Goal: Check status: Check status

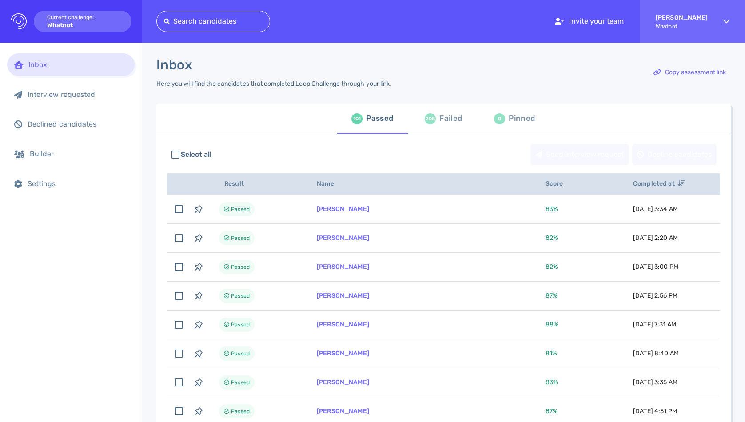
click at [425, 123] on div "208 Failed" at bounding box center [443, 118] width 37 height 25
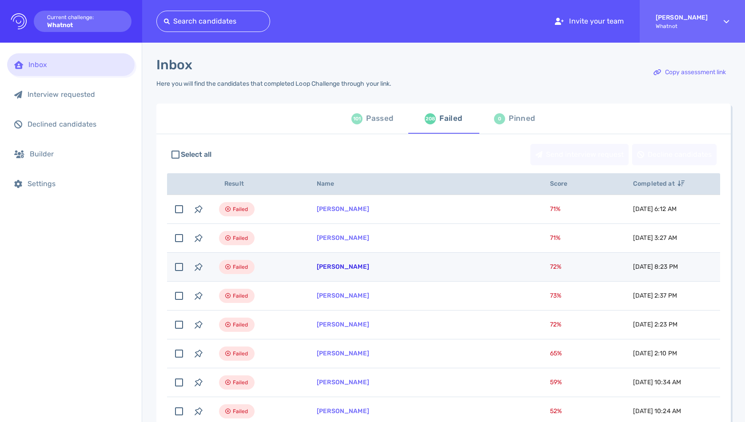
click at [336, 265] on link "[PERSON_NAME]" at bounding box center [343, 267] width 52 height 8
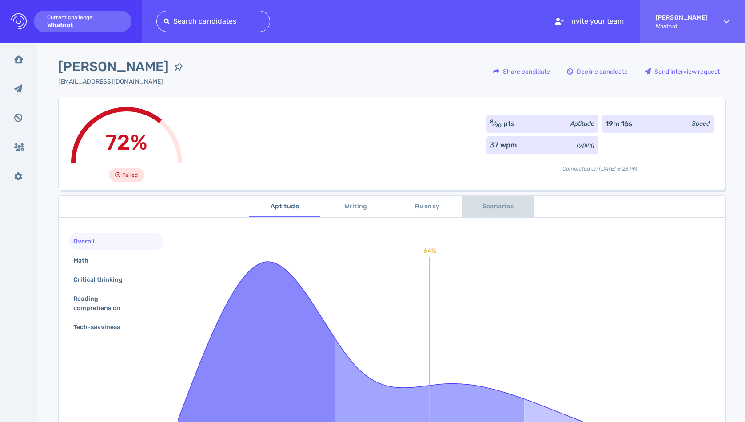
click at [495, 204] on span "Scenarios" at bounding box center [498, 206] width 60 height 11
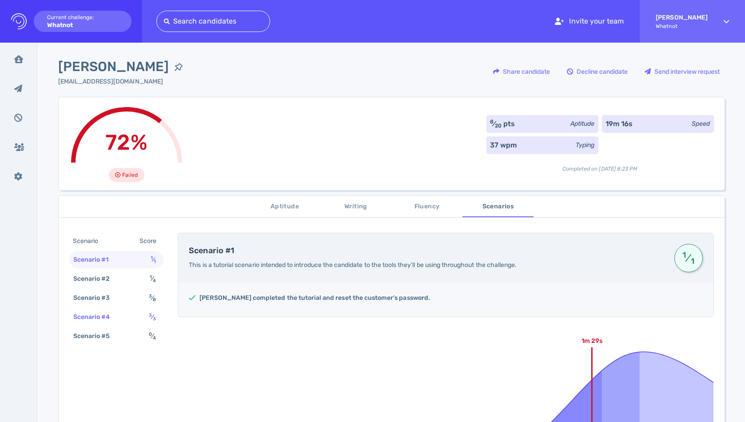
click at [104, 316] on div "Scenario #4" at bounding box center [96, 317] width 49 height 13
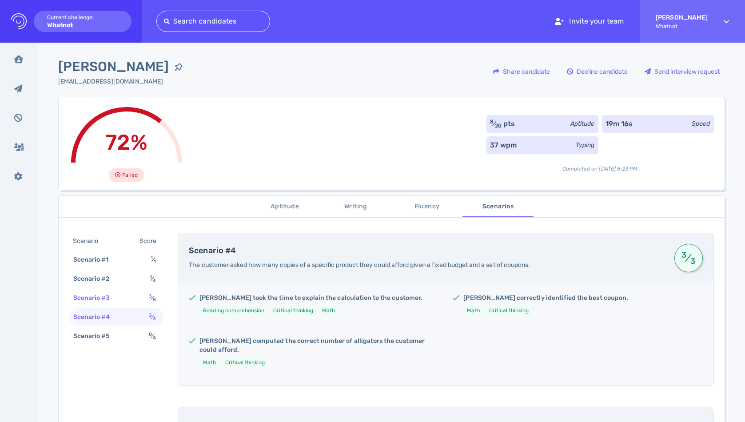
click at [108, 296] on div "Scenario #3" at bounding box center [96, 298] width 49 height 13
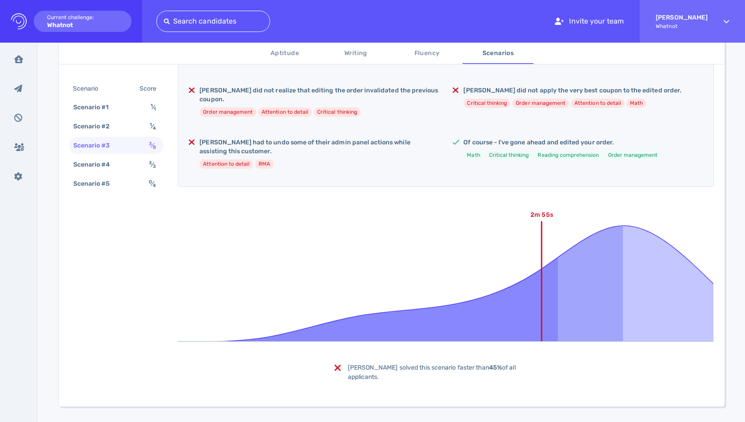
scroll to position [189, 0]
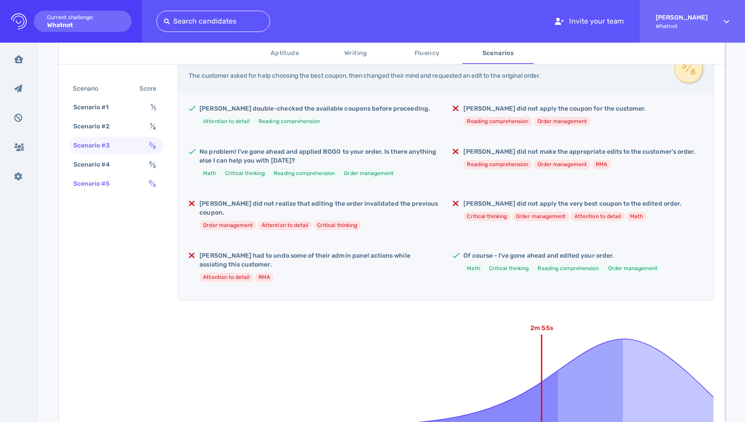
click at [122, 186] on div "Scenario #5 0 ⁄ 4" at bounding box center [116, 183] width 95 height 17
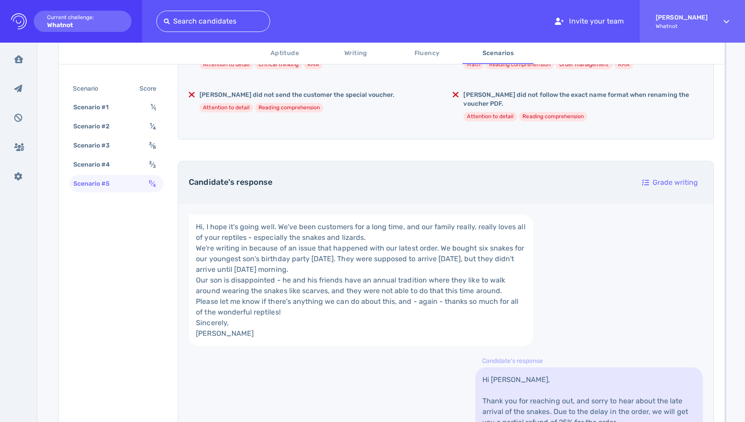
scroll to position [117, 0]
